Goal: Find specific page/section: Locate a particular part of the current website

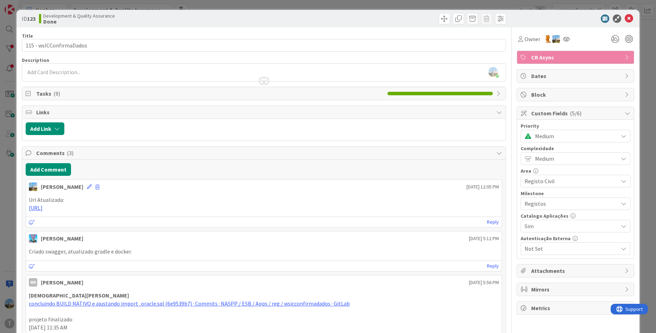
scroll to position [176, 0]
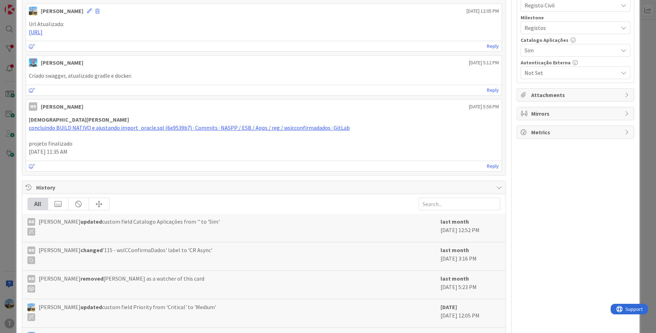
click at [6, 186] on div "ID 123 Development & Quality Assurance Done Title 23 / 128 115 - wsICConfirmaDa…" at bounding box center [328, 166] width 656 height 333
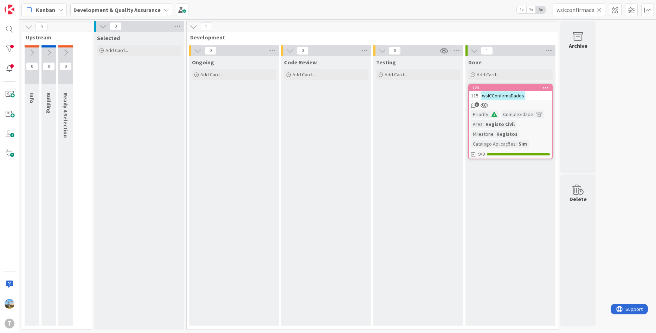
click at [598, 9] on icon at bounding box center [599, 10] width 5 height 6
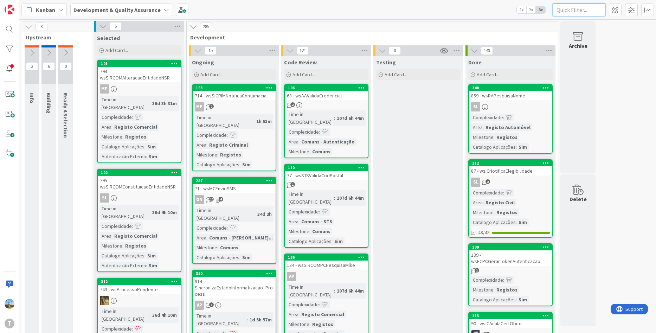
click at [582, 9] on input "text" at bounding box center [579, 10] width 53 height 13
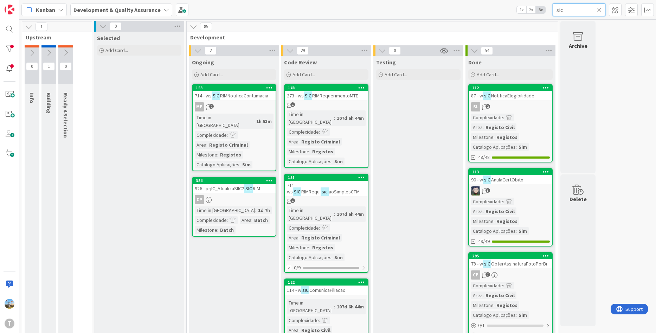
type input "sic"
click at [524, 186] on div "113 90 - w sIC AnulaCertObito 3 Complexidade : Area : Registo Civil Milestone :…" at bounding box center [510, 207] width 84 height 78
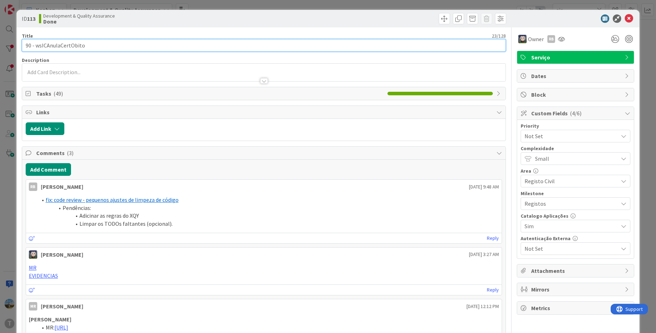
click at [96, 44] on input "90 - wsICAnulaCertObito" at bounding box center [264, 45] width 485 height 13
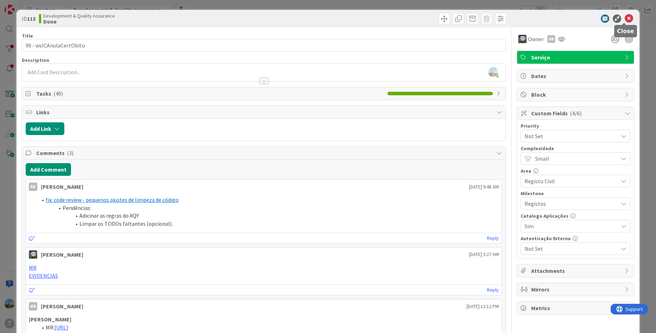
click at [626, 19] on icon at bounding box center [629, 18] width 8 height 8
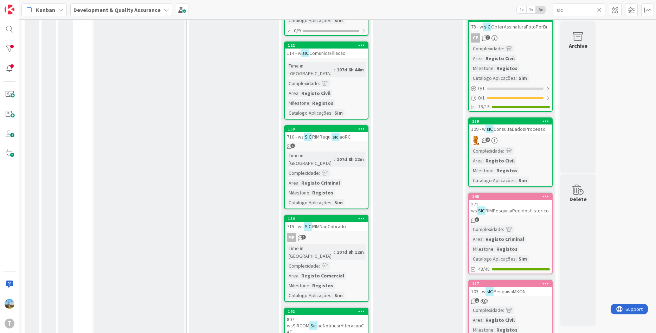
scroll to position [246, 0]
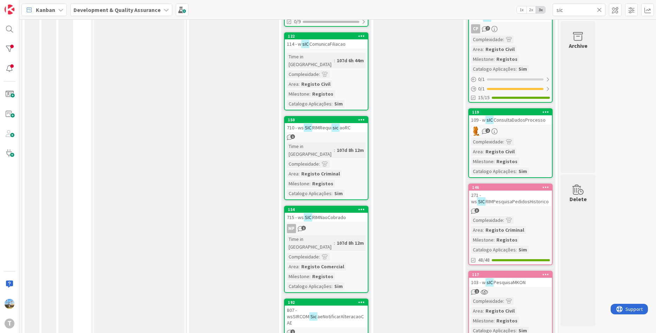
click at [530, 136] on div "119 109 - w sIC ConsultaDadosProcesso 2 Complexidade : Area : Registo Civil Mil…" at bounding box center [510, 143] width 84 height 70
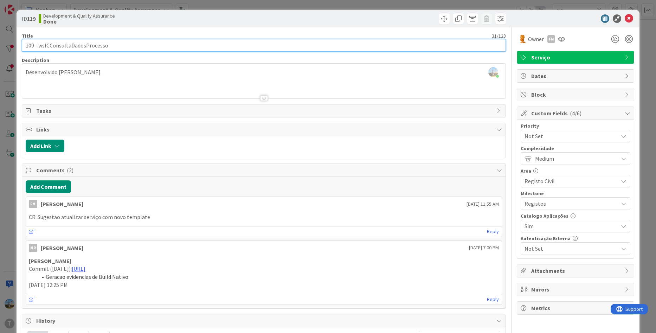
drag, startPoint x: 117, startPoint y: 42, endPoint x: 38, endPoint y: 42, distance: 78.4
click at [38, 42] on input "109 - wsICConsultaDadosProcesso" at bounding box center [264, 45] width 485 height 13
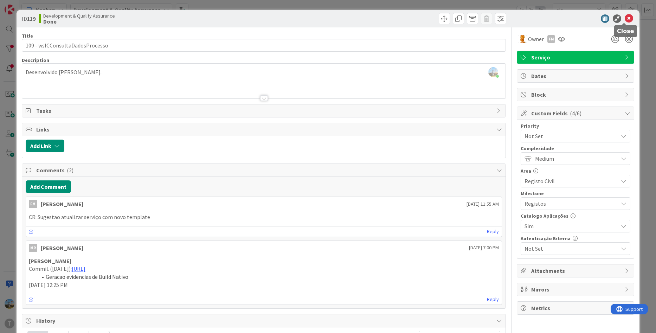
click at [625, 16] on icon at bounding box center [629, 18] width 8 height 8
